Goal: Navigation & Orientation: Find specific page/section

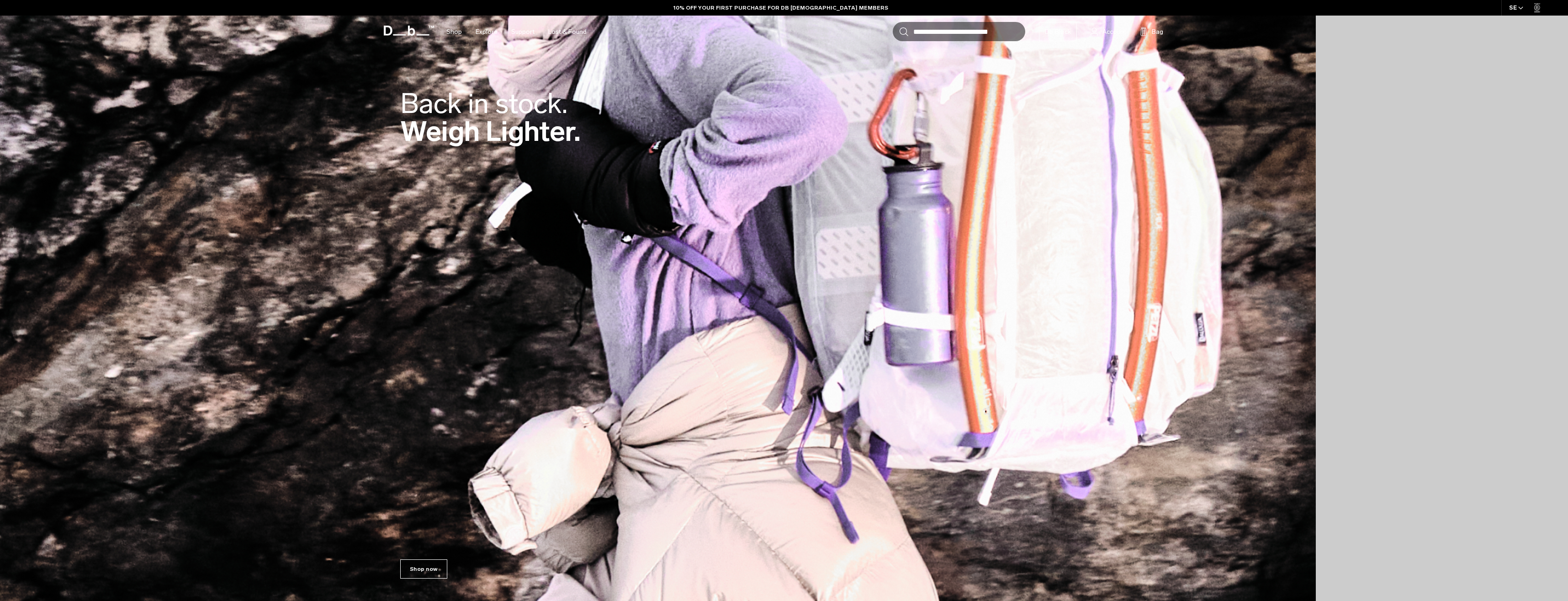
scroll to position [366, 0]
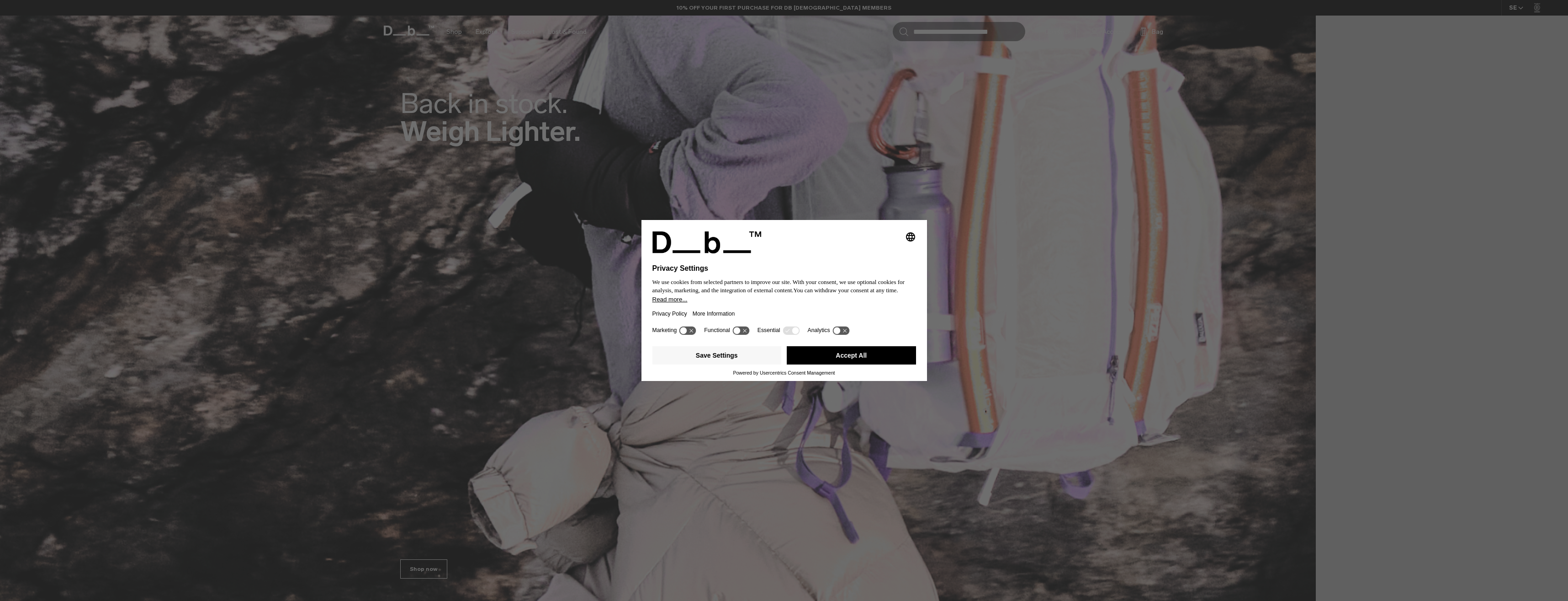
click at [845, 354] on button "Accept All" at bounding box center [851, 355] width 129 height 18
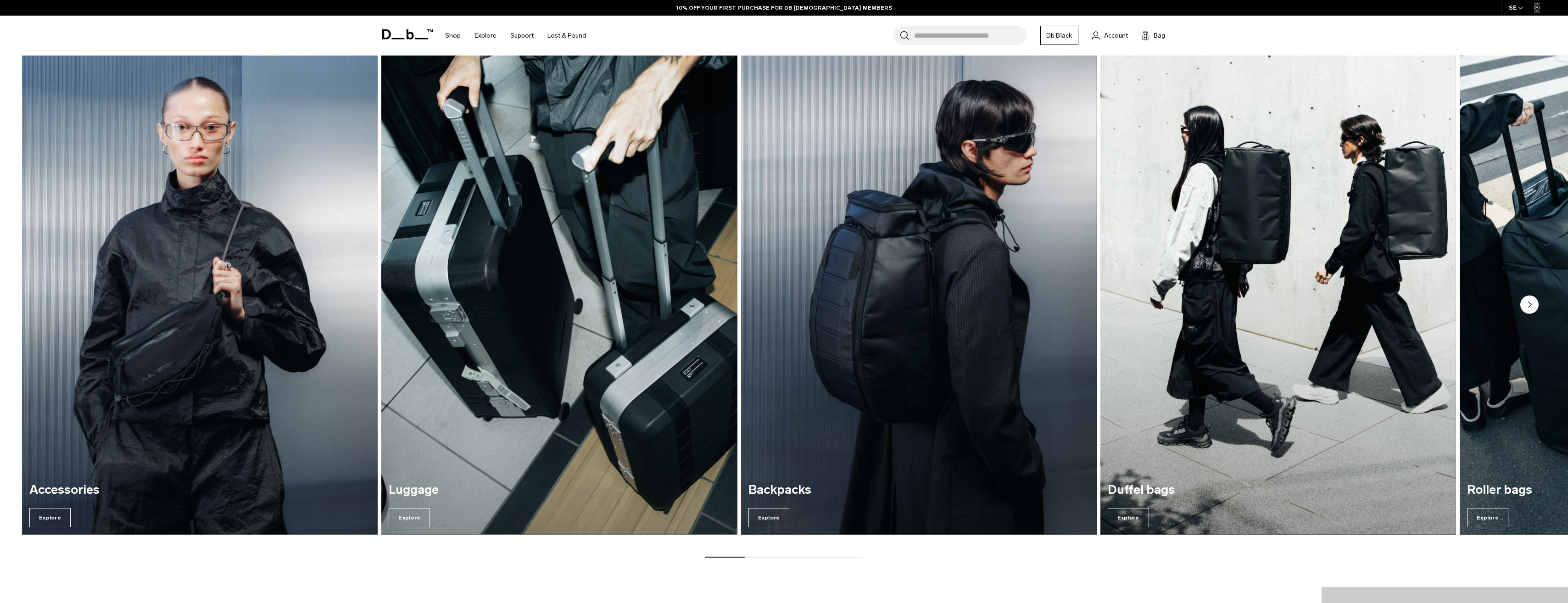
scroll to position [1972, 0]
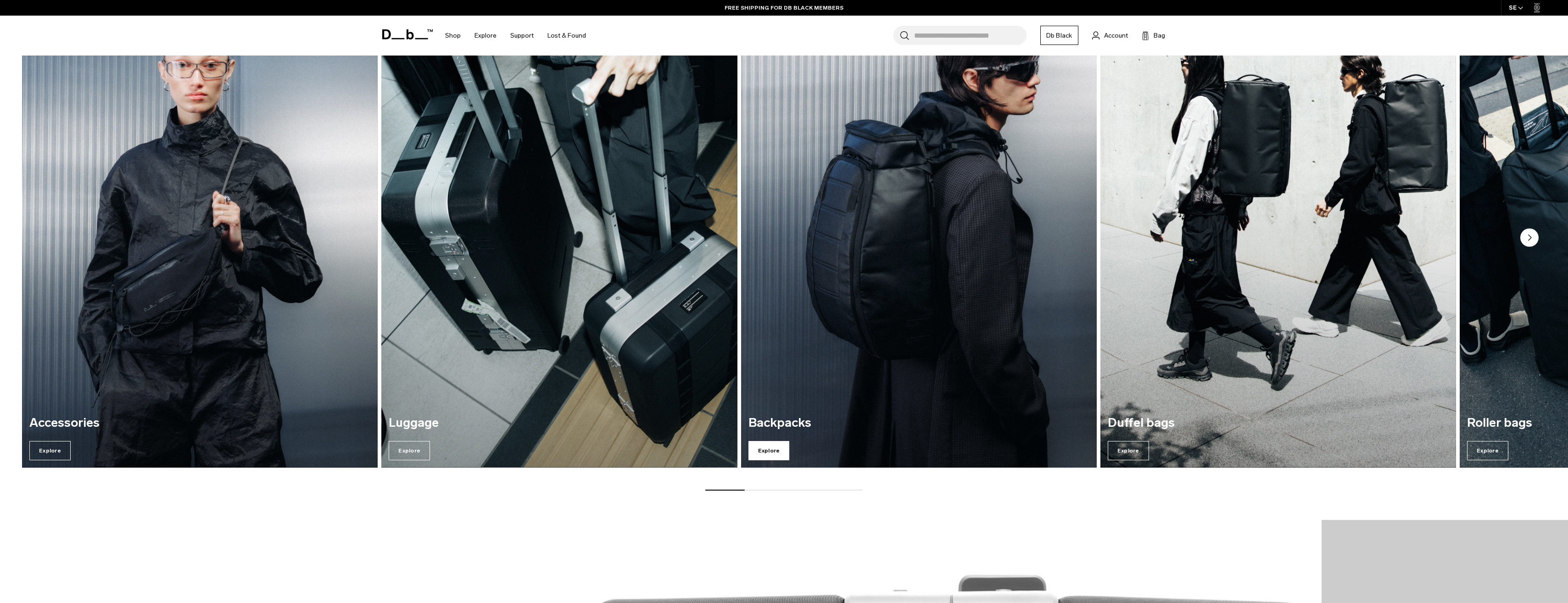
click at [763, 448] on span "Explore" at bounding box center [769, 451] width 41 height 20
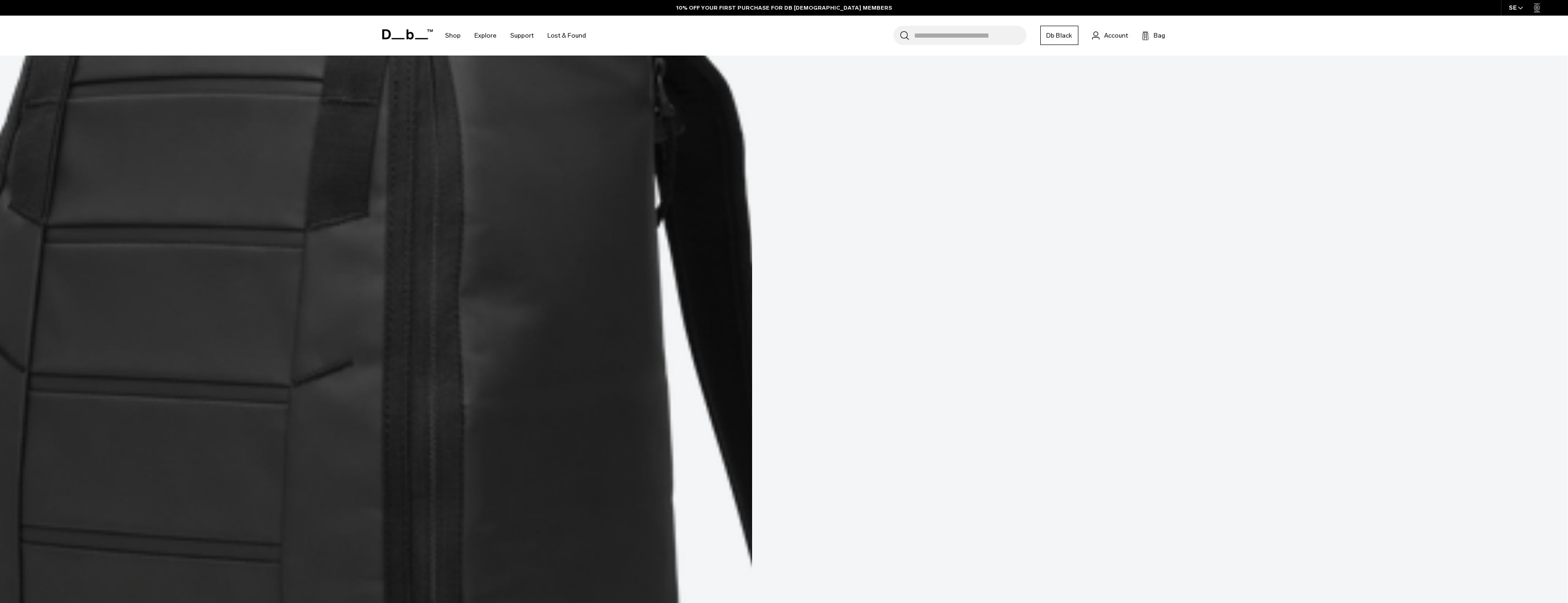
scroll to position [869, 0]
